Goal: Communication & Community: Participate in discussion

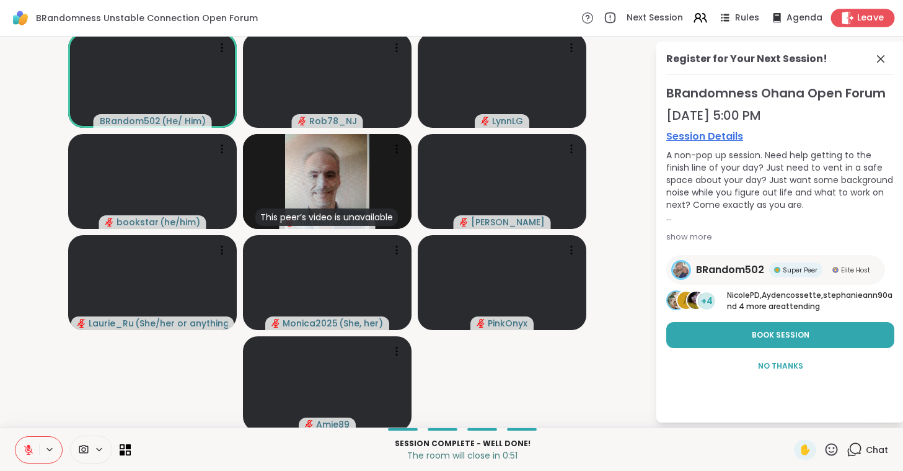
click at [864, 20] on span "Leave" at bounding box center [870, 18] width 27 height 13
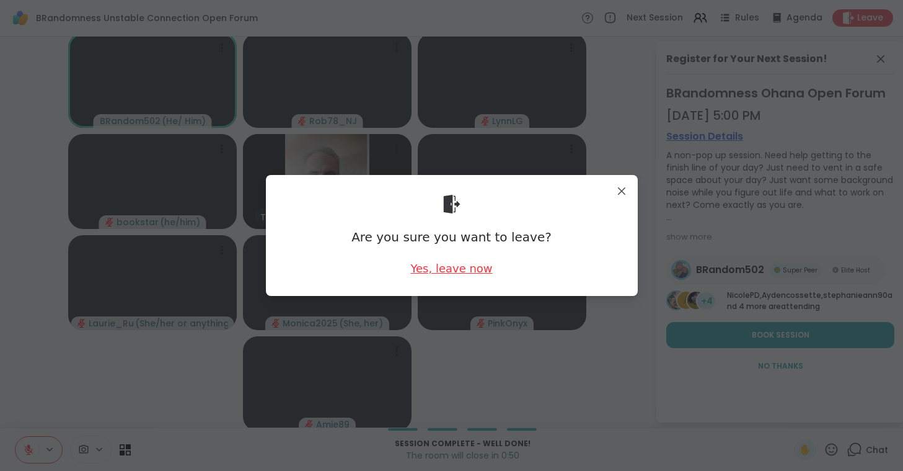
click at [446, 269] on div "Yes, leave now" at bounding box center [451, 267] width 82 height 15
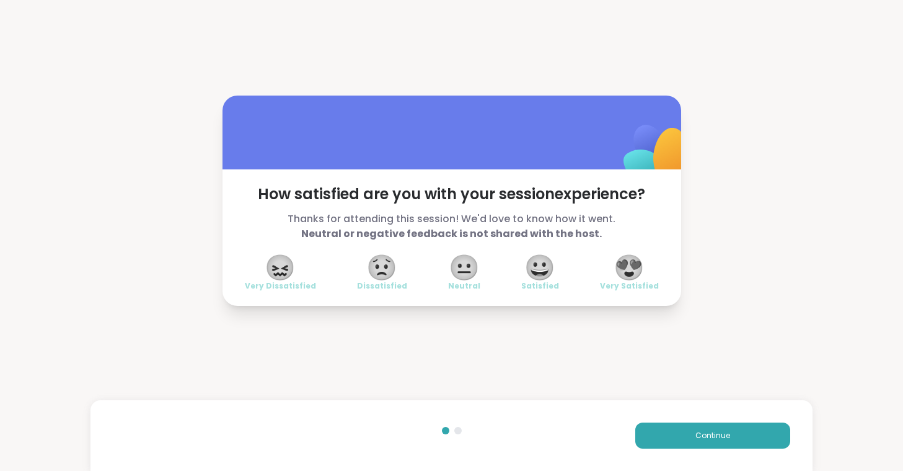
click at [625, 266] on span "😍" at bounding box center [629, 267] width 31 height 22
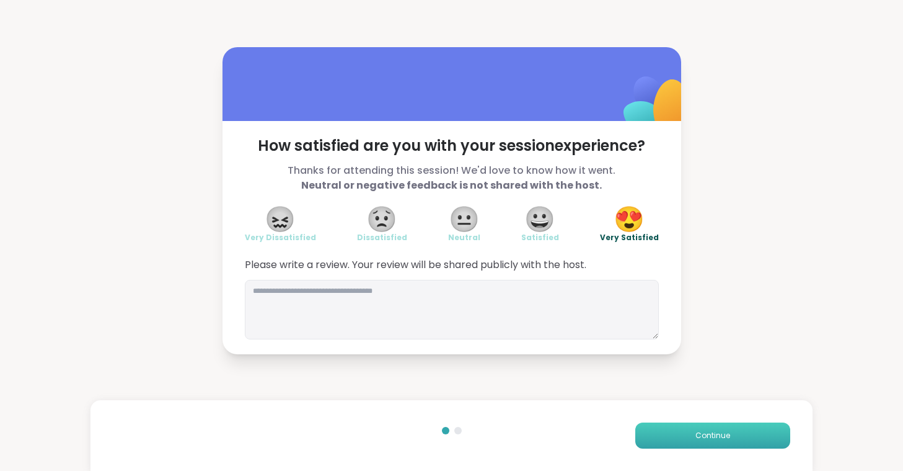
click at [692, 426] on button "Continue" at bounding box center [712, 435] width 155 height 26
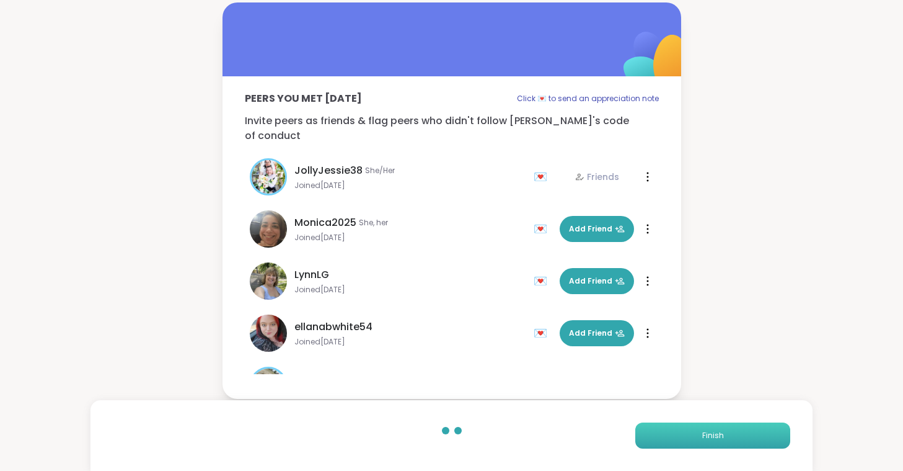
click at [650, 436] on button "Finish" at bounding box center [712, 435] width 155 height 26
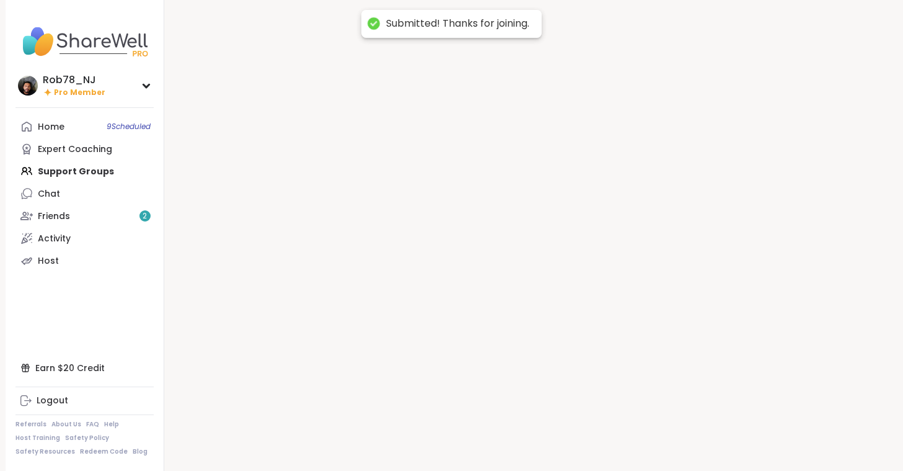
click at [650, 436] on div at bounding box center [531, 235] width 734 height 471
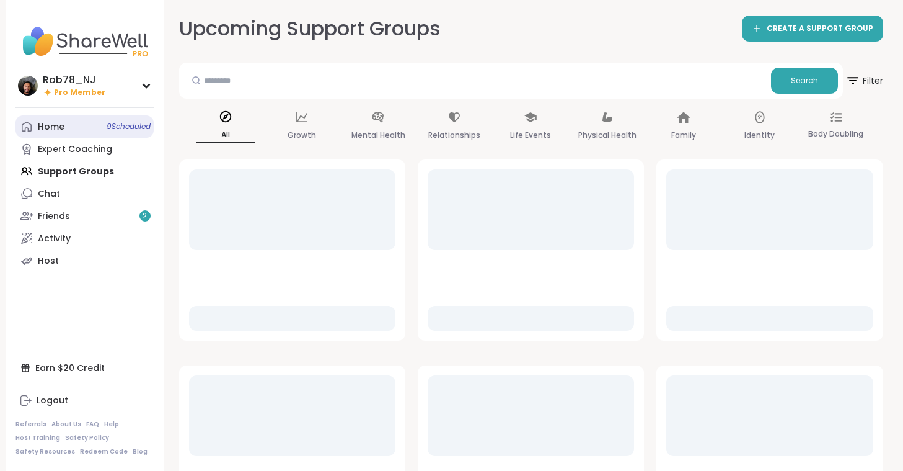
click at [117, 130] on span "9 Scheduled" at bounding box center [129, 126] width 44 height 10
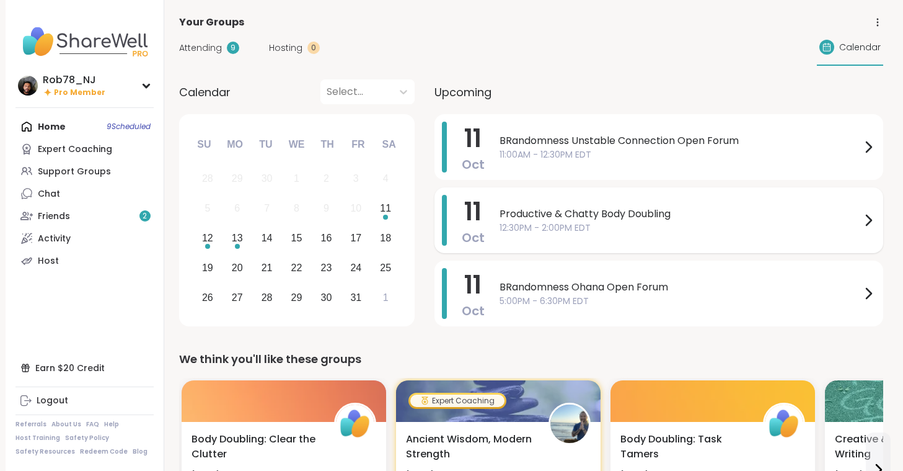
click at [588, 237] on div "Productive & Chatty Body Doubling 12:30PM - 2:00PM EDT" at bounding box center [688, 220] width 376 height 51
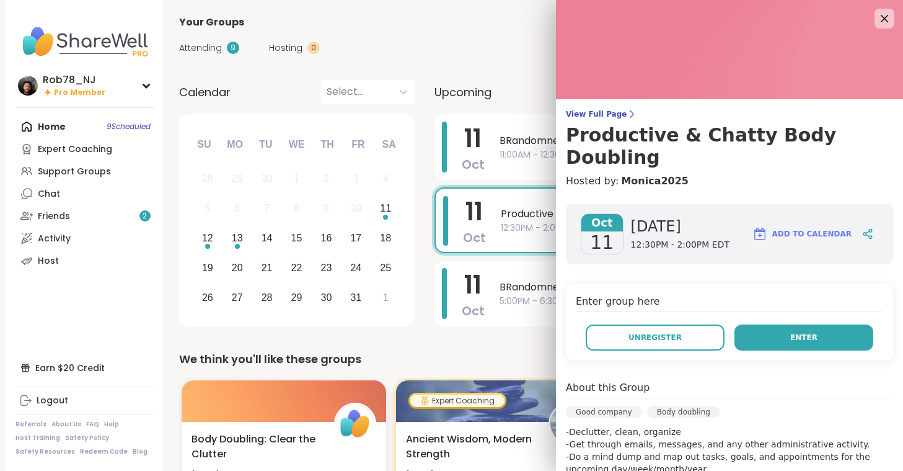
click at [784, 324] on button "Enter" at bounding box center [804, 337] width 139 height 26
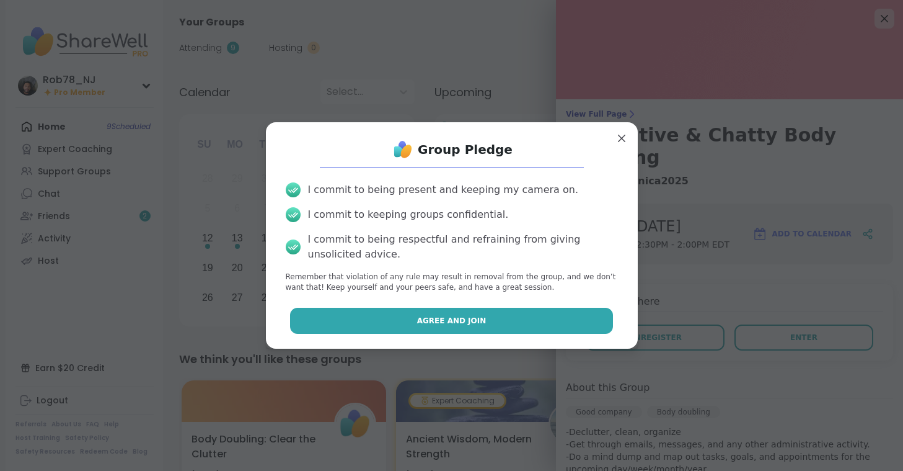
click at [518, 324] on button "Agree and Join" at bounding box center [451, 320] width 323 height 26
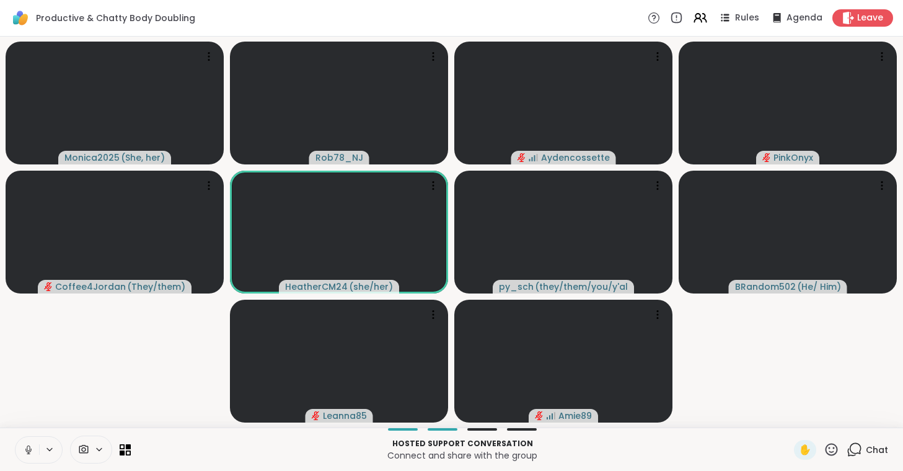
click at [27, 445] on icon at bounding box center [28, 449] width 11 height 11
